Goal: Information Seeking & Learning: Learn about a topic

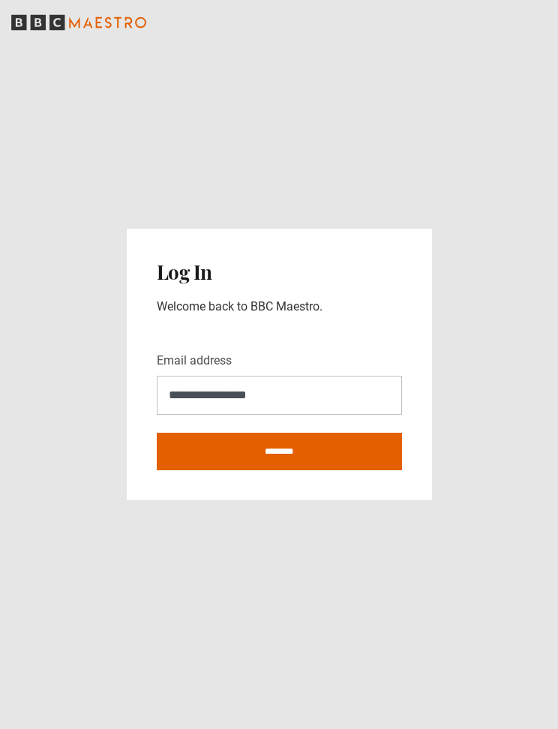
click at [331, 458] on input "********" at bounding box center [279, 452] width 245 height 38
type input "**********"
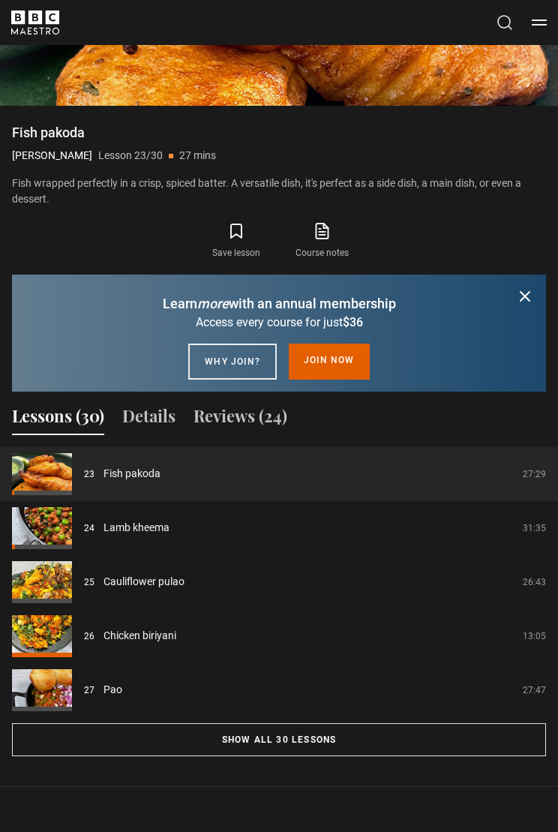
scroll to position [1161, 0]
click at [323, 728] on button "Show all 30 lessons" at bounding box center [279, 738] width 534 height 33
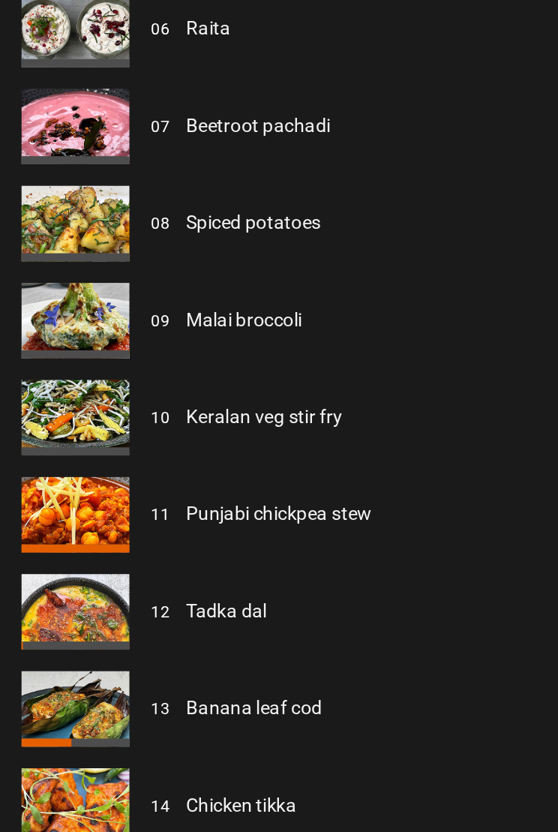
scroll to position [1574, 0]
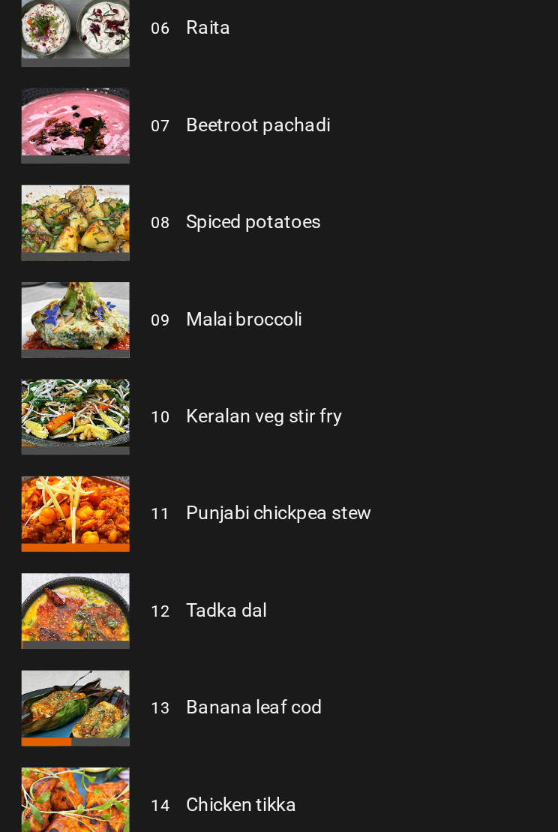
click at [104, 647] on link "Punjabi chickpea stew" at bounding box center [156, 655] width 104 height 16
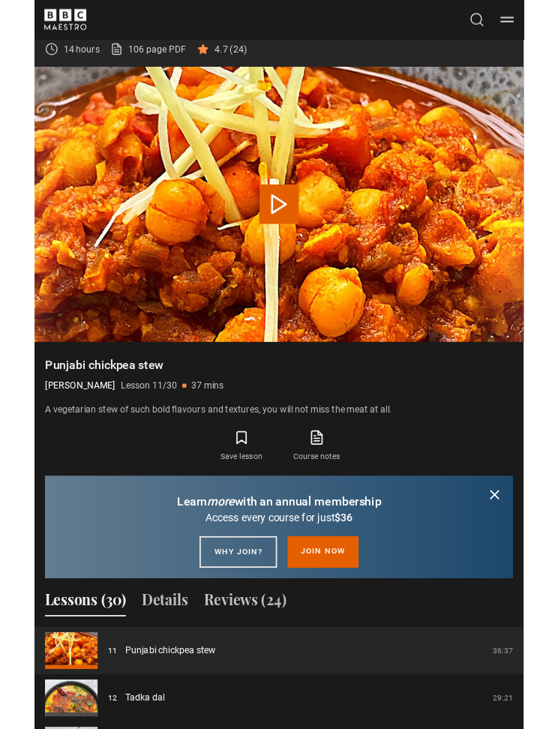
scroll to position [876, 0]
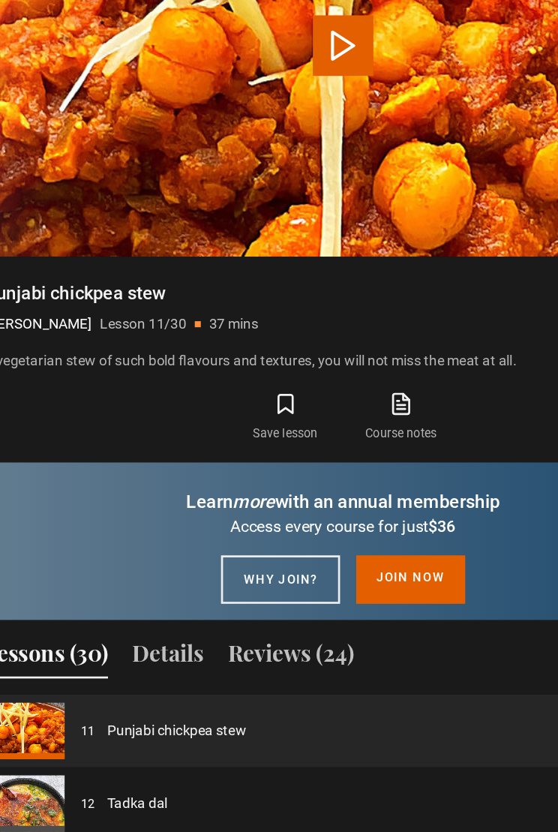
click at [293, 488] on link "Course notes opens in new tab" at bounding box center [322, 510] width 86 height 44
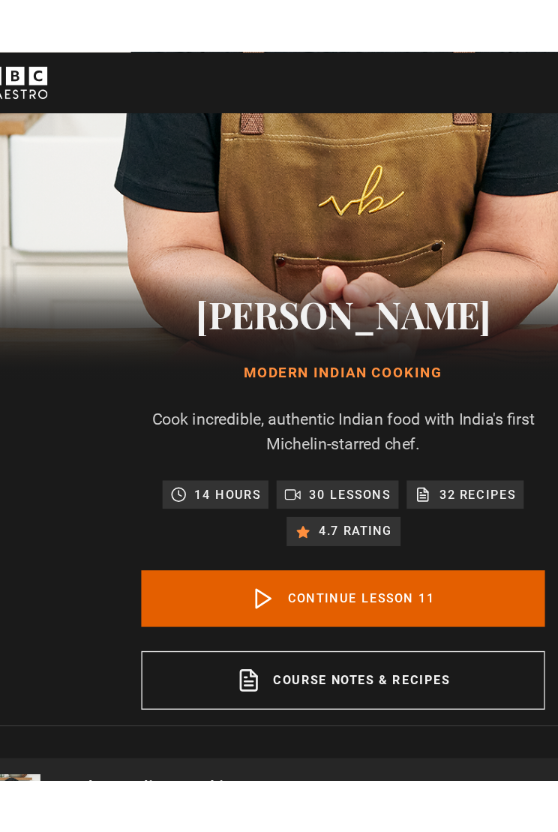
scroll to position [310, 0]
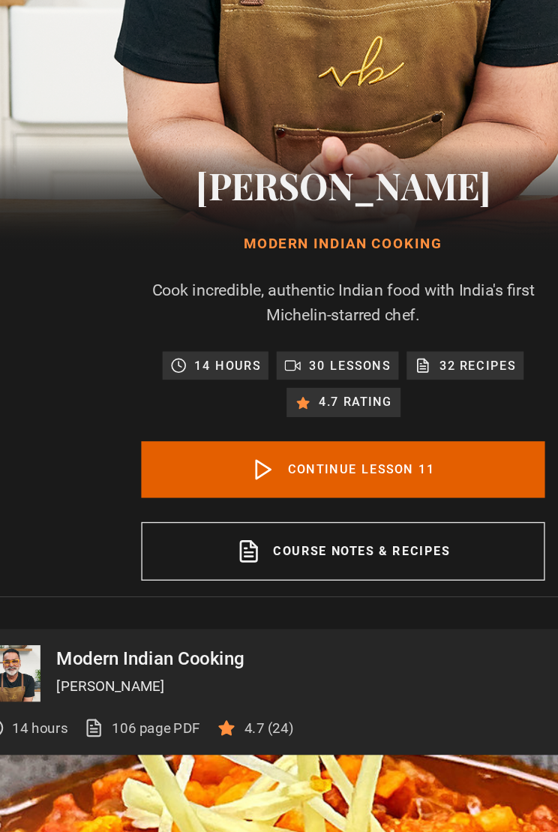
click at [206, 615] on p "4.7 (24)" at bounding box center [224, 623] width 37 height 16
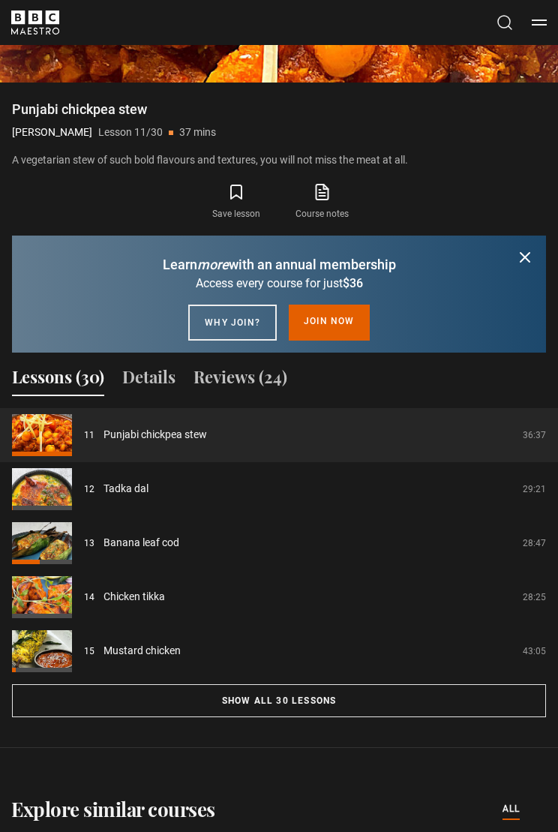
scroll to position [1185, 0]
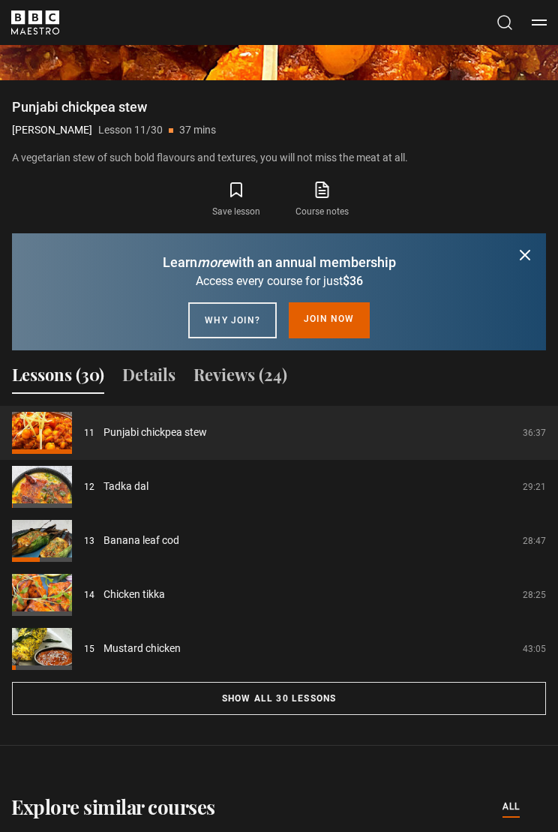
click at [329, 701] on button "Show all 30 lessons" at bounding box center [279, 699] width 534 height 33
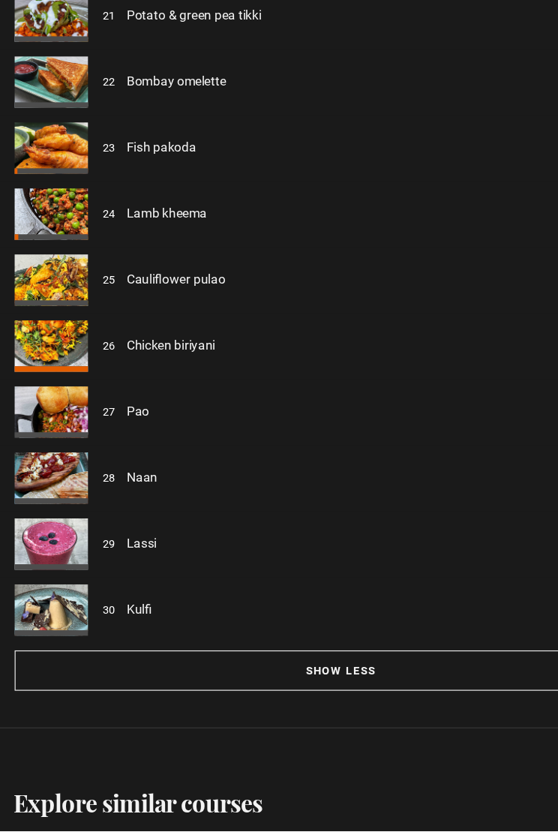
scroll to position [2590, 0]
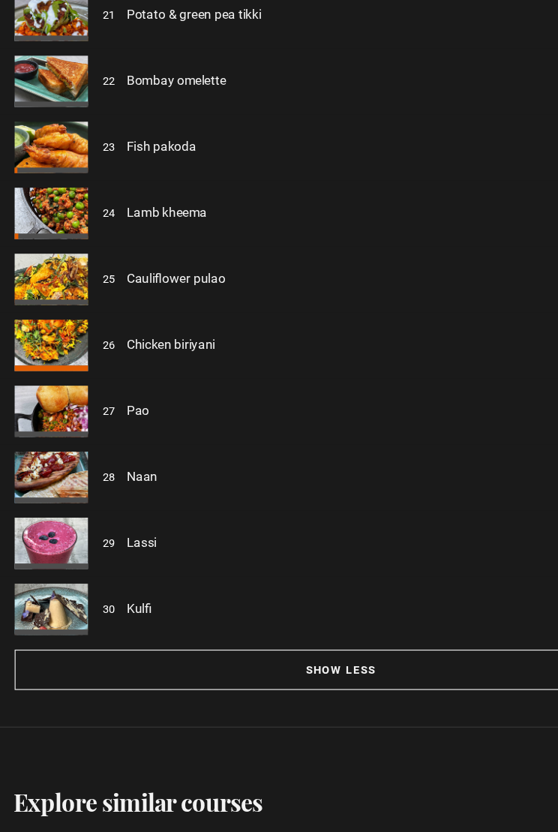
click at [121, 533] on link "Naan" at bounding box center [117, 541] width 26 height 16
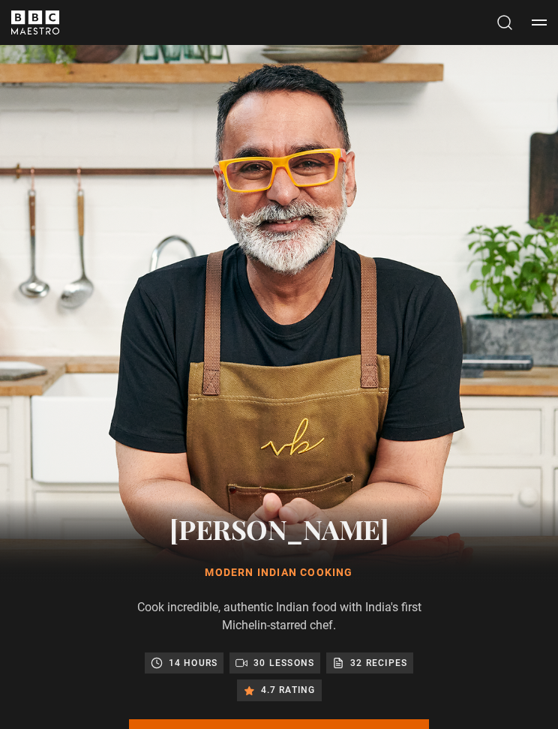
scroll to position [833, 0]
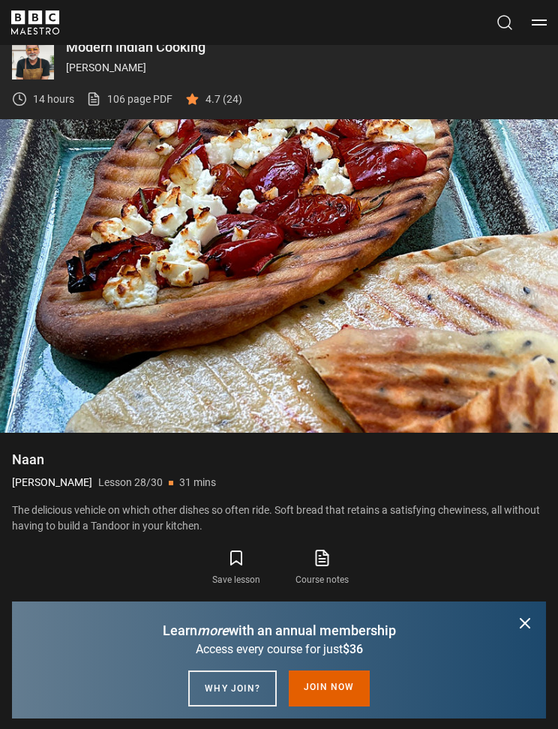
click at [353, 280] on video-js "Video Player is loading. Play Lesson Naan 10s Skip Back 10 seconds Pause 10s Sk…" at bounding box center [279, 276] width 558 height 314
click at [236, 250] on video-js "Video Player is loading. Play Lesson Naan 10s Skip Back 10 seconds Pause 10s Sk…" at bounding box center [279, 276] width 558 height 314
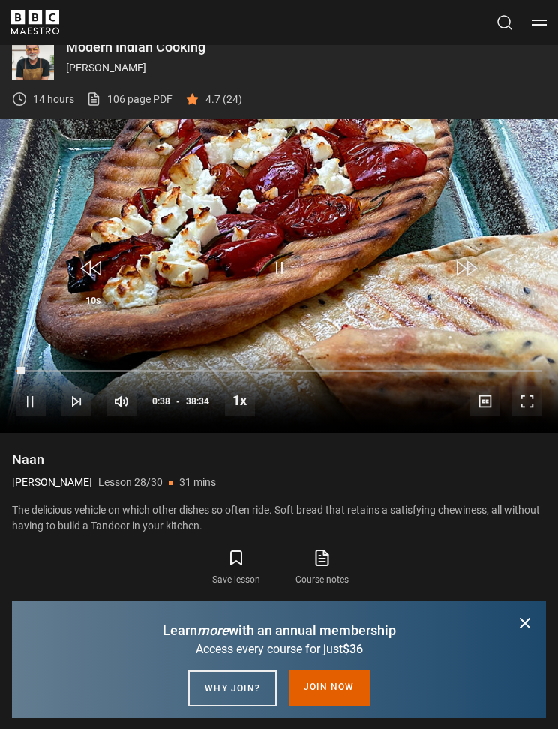
click at [226, 260] on video-js "Video Player is loading. Play Lesson Naan 10s Skip Back 10 seconds Pause 10s Sk…" at bounding box center [279, 276] width 558 height 314
click at [277, 265] on span "Video Player" at bounding box center [279, 267] width 45 height 45
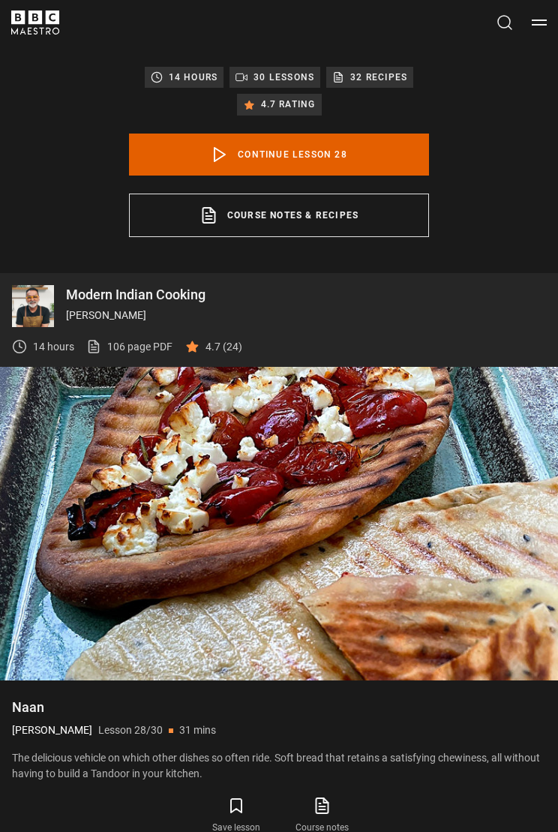
click at [258, 514] on span "Video Player" at bounding box center [279, 516] width 45 height 45
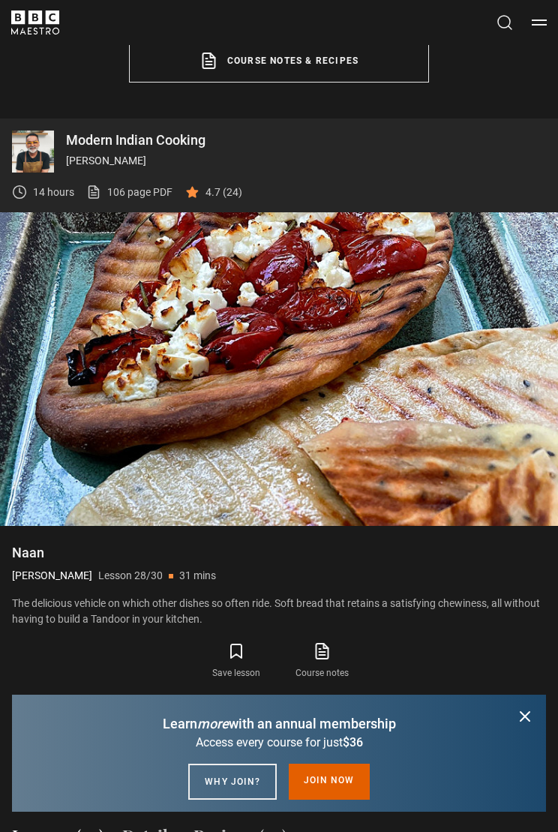
scroll to position [740, 0]
click at [395, 433] on video-js "Video Player is loading. Play Lesson Naan 10s Skip Back 10 seconds Pause 10s Sk…" at bounding box center [279, 369] width 558 height 314
click at [399, 440] on video-js "Video Player is loading. Play Lesson Naan 10s Skip Back 10 seconds Pause 10s Sk…" at bounding box center [279, 369] width 558 height 314
click at [399, 464] on video-js "Video Player is loading. Play Lesson Naan 10s Skip Back 10 seconds Pause 10s Sk…" at bounding box center [279, 369] width 558 height 314
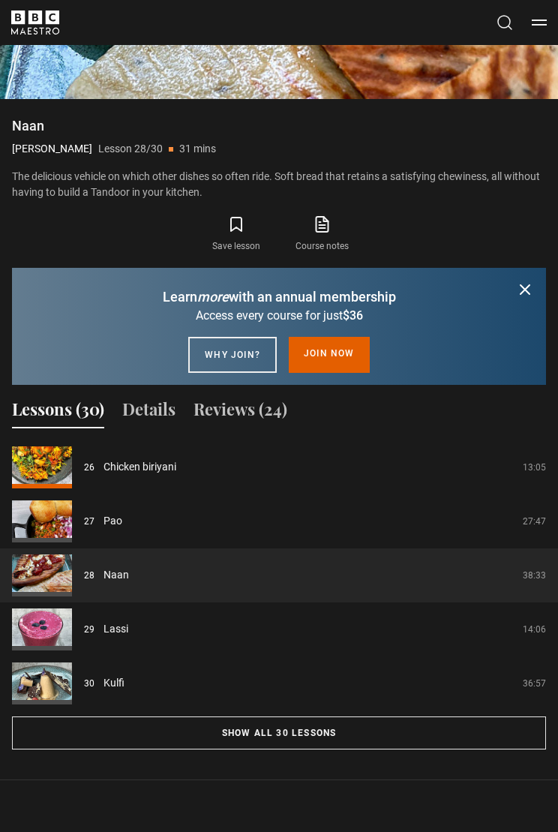
scroll to position [1167, 0]
click at [113, 523] on link "Pao" at bounding box center [113, 521] width 19 height 16
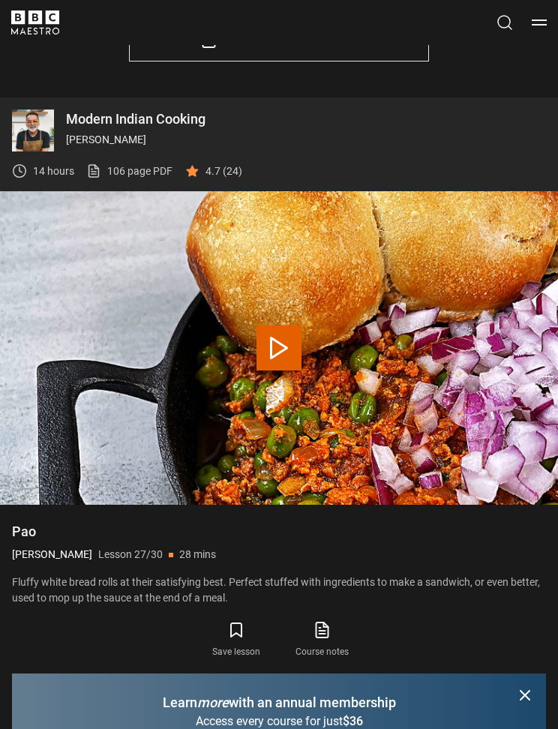
scroll to position [707, 0]
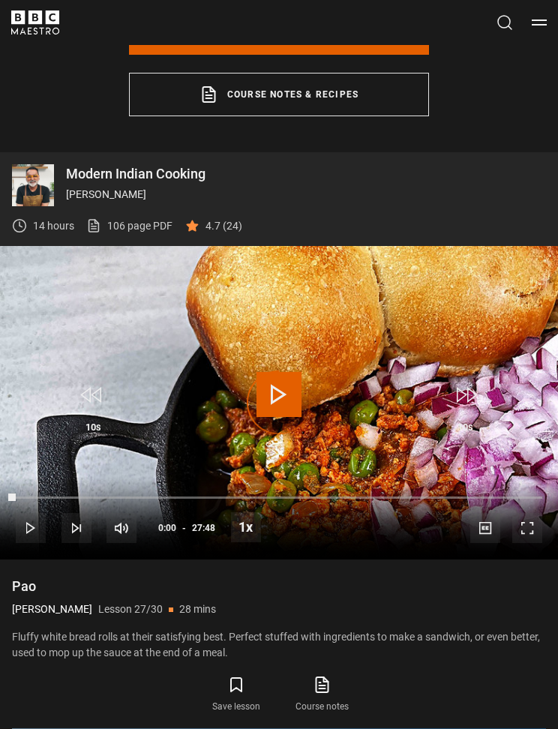
click at [291, 390] on div "Video Player is loading." at bounding box center [278, 402] width 67 height 67
click at [274, 404] on span "Video Player" at bounding box center [279, 394] width 45 height 45
click at [280, 396] on span "Video Player" at bounding box center [279, 394] width 45 height 45
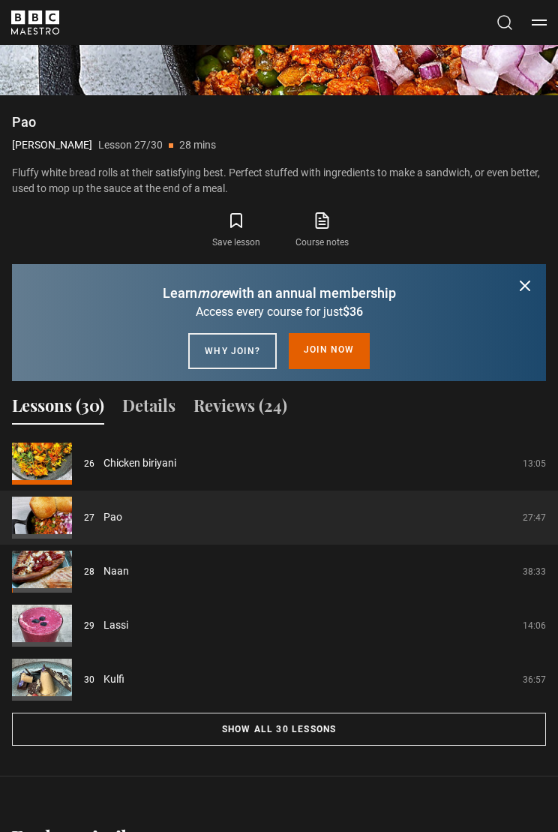
scroll to position [1171, 0]
click at [306, 728] on button "Show all 30 lessons" at bounding box center [279, 729] width 534 height 33
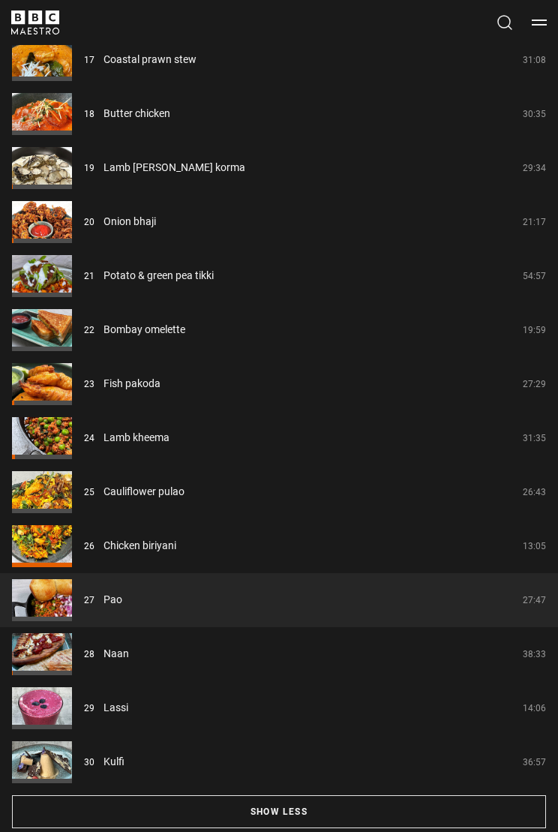
scroll to position [2494, 0]
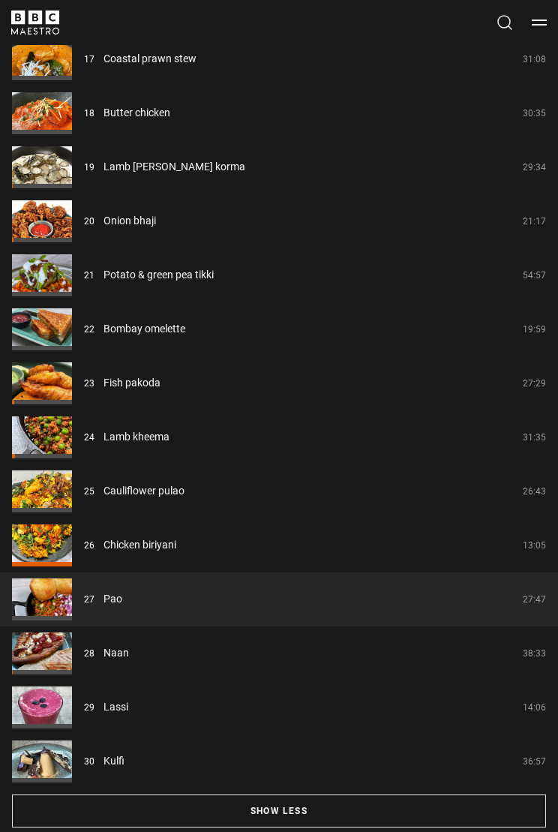
click at [125, 654] on link "Naan" at bounding box center [117, 653] width 26 height 16
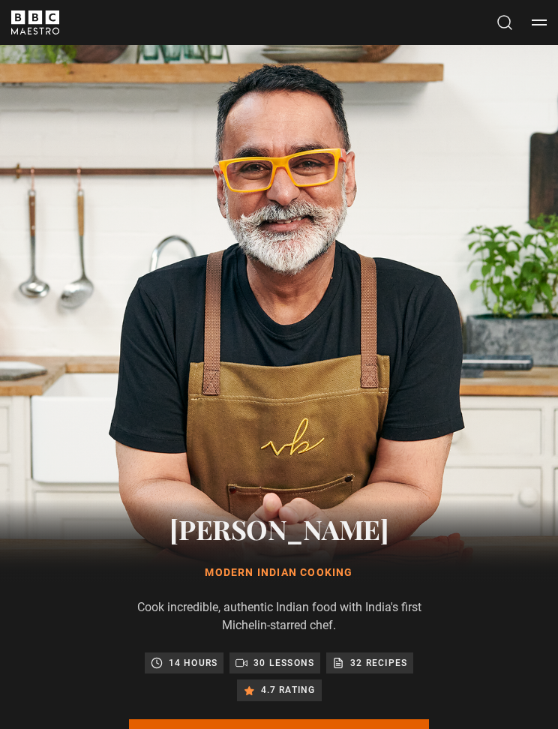
scroll to position [833, 0]
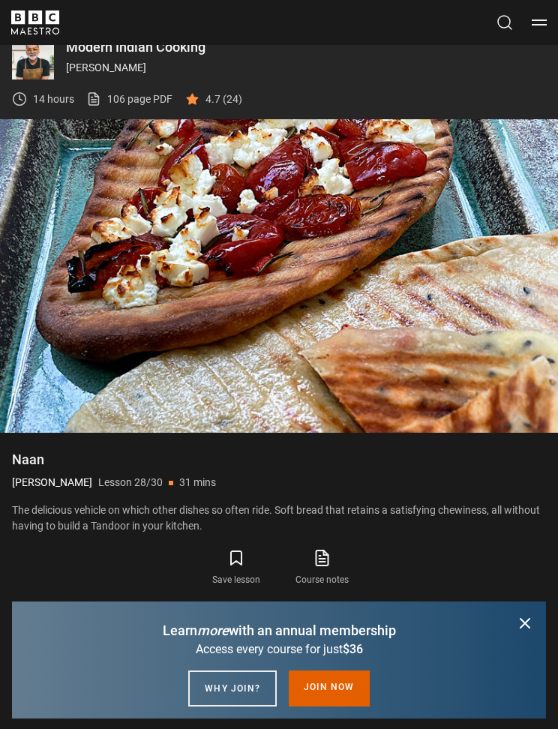
click at [457, 401] on div "10s Skip Back 10 seconds Pause 10s Skip Forward 10 seconds Loaded : 38.01% Paus…" at bounding box center [279, 391] width 558 height 83
click at [379, 410] on div "10s Skip Back 10 seconds Pause 10s Skip Forward 10 seconds Loaded : 38.68% Paus…" at bounding box center [279, 391] width 558 height 83
click at [302, 322] on video-js "Video Player is loading. Play Lesson Naan 10s Skip Back 10 seconds Pause 10s Sk…" at bounding box center [279, 276] width 558 height 314
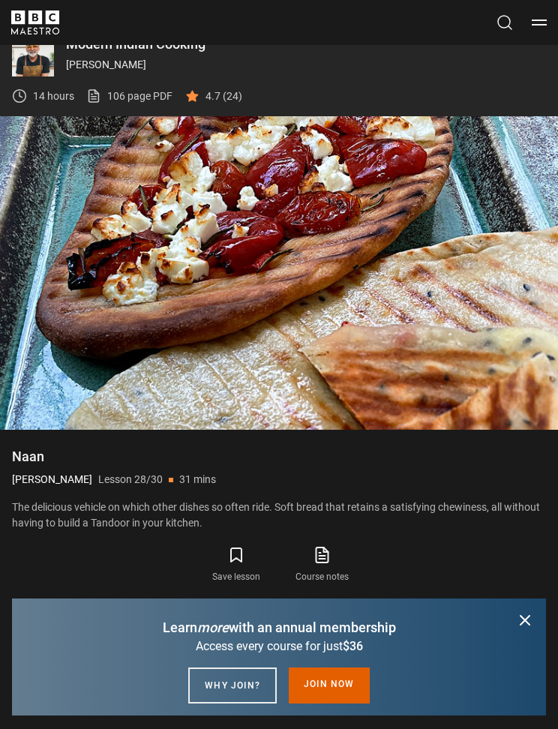
click at [296, 314] on video-js "Video Player is loading. Play Lesson Naan 10s Skip Back 10 seconds Pause 10s Sk…" at bounding box center [279, 273] width 558 height 314
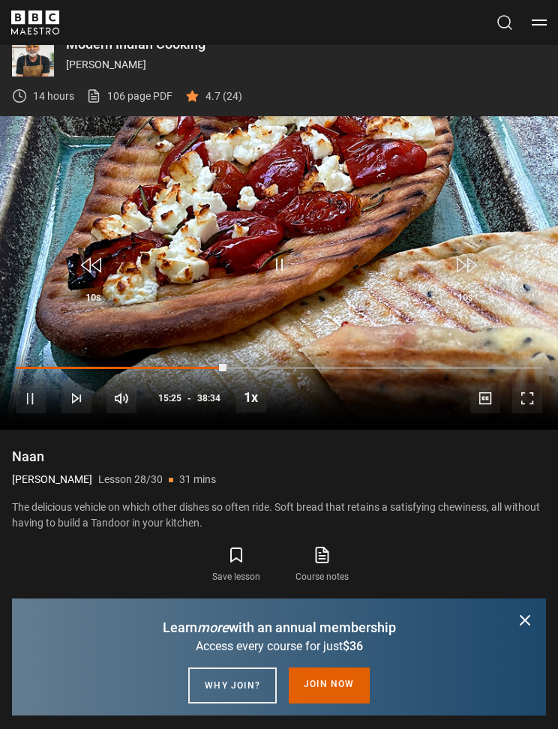
click at [335, 314] on video-js "Video Player is loading. Play Lesson Naan 10s Skip Back 10 seconds Pause 10s Sk…" at bounding box center [279, 273] width 558 height 314
click at [334, 313] on video-js "Video Player is loading. Play Lesson Naan 10s Skip Back 10 seconds Play 10s Ski…" at bounding box center [279, 273] width 558 height 314
click at [301, 271] on span "Video Player" at bounding box center [279, 264] width 45 height 45
click at [299, 293] on button "Pause" at bounding box center [279, 267] width 45 height 51
click at [288, 252] on div "Video Player is loading." at bounding box center [278, 272] width 67 height 67
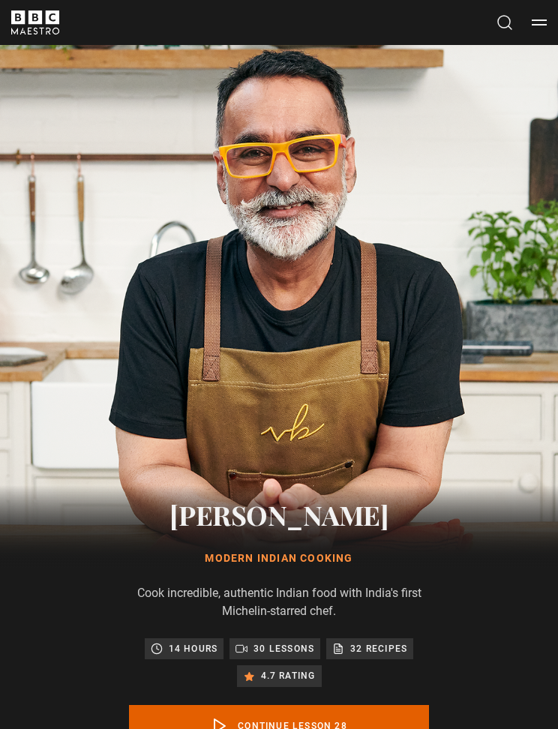
scroll to position [0, 0]
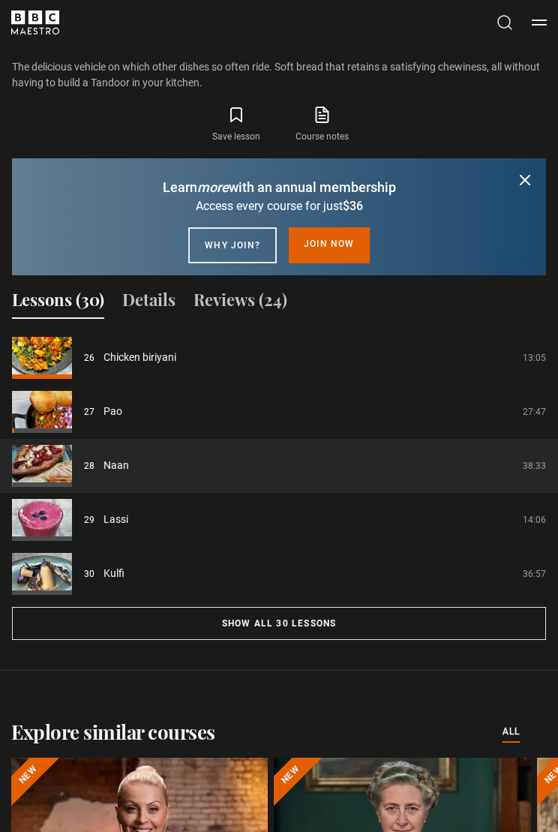
click at [314, 619] on button "Show all 30 lessons" at bounding box center [279, 624] width 534 height 33
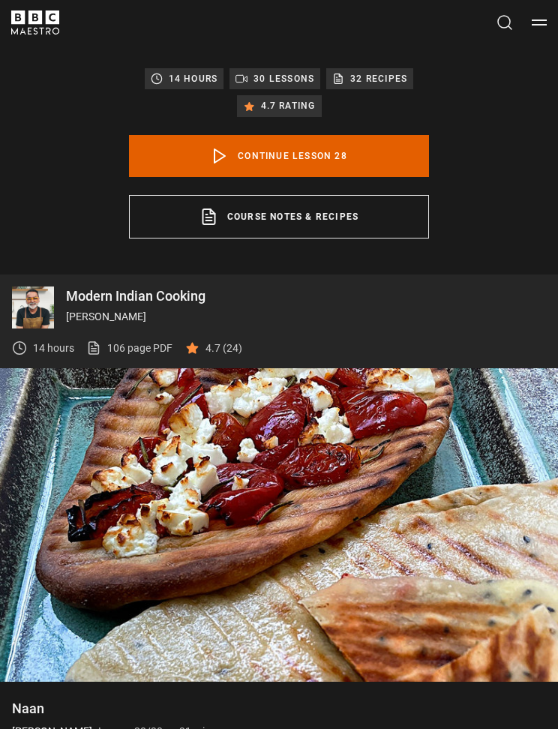
scroll to position [581, 0]
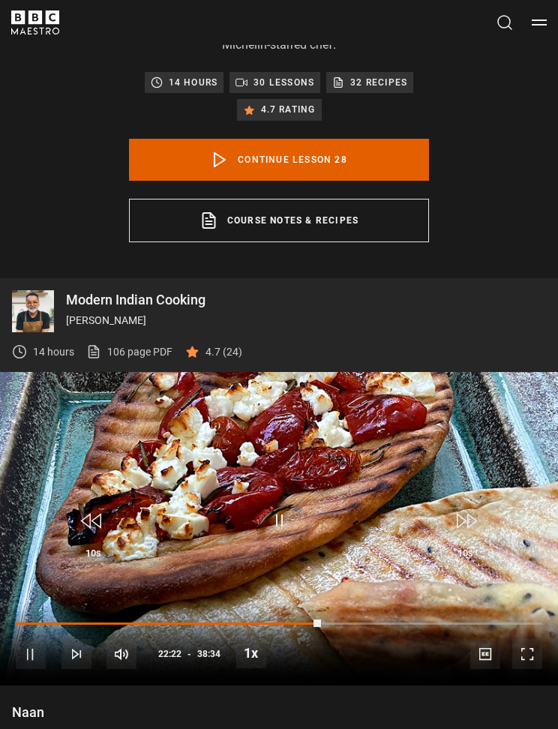
click at [333, 491] on video-js "Video Player is loading. Play Lesson Naan 10s Skip Back 10 seconds Pause 10s Sk…" at bounding box center [279, 529] width 558 height 314
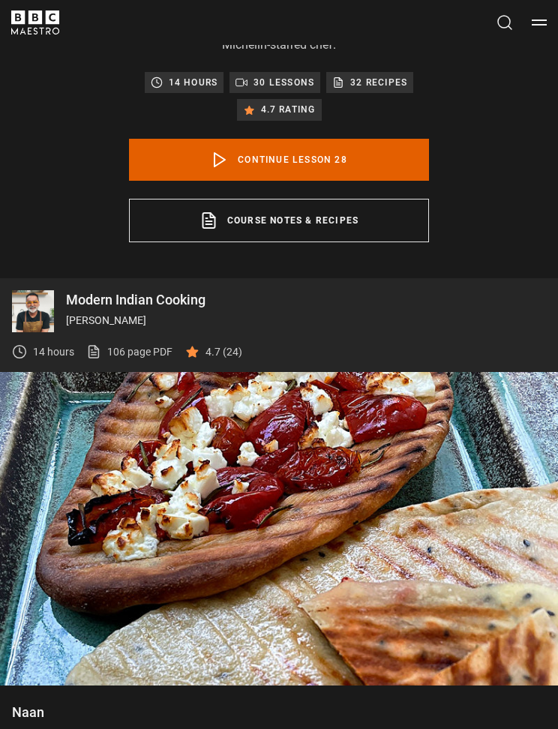
click at [228, 155] on icon at bounding box center [220, 160] width 18 height 18
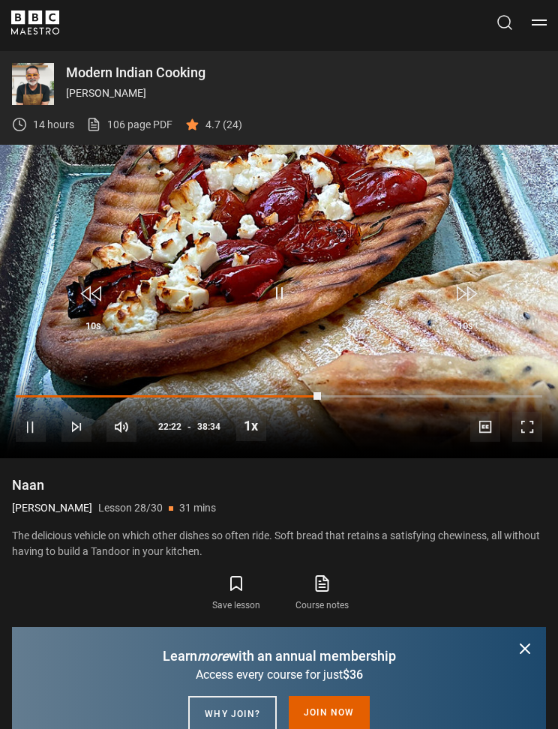
scroll to position [833, 0]
